Goal: Task Accomplishment & Management: Use online tool/utility

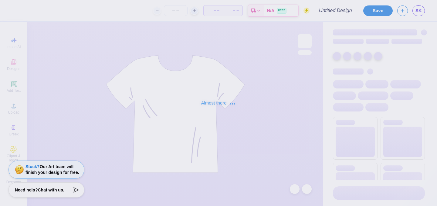
type input "Final IDR"
type input "50"
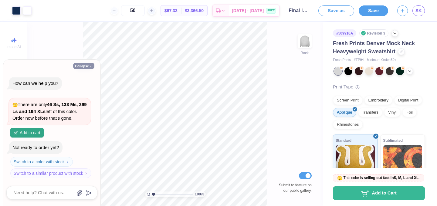
click at [91, 65] on icon "button" at bounding box center [91, 67] width 4 height 4
type textarea "x"
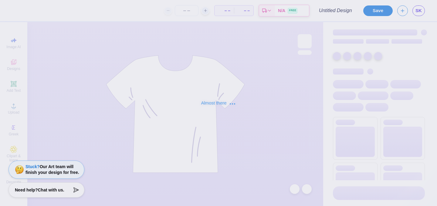
type input "Final IDR"
type input "50"
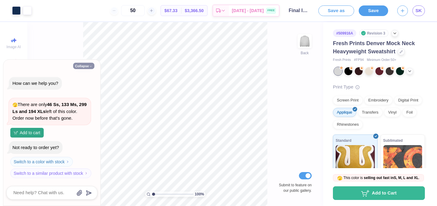
click at [88, 63] on button "Collapse" at bounding box center [83, 66] width 21 height 6
type textarea "x"
